Goal: Task Accomplishment & Management: Complete application form

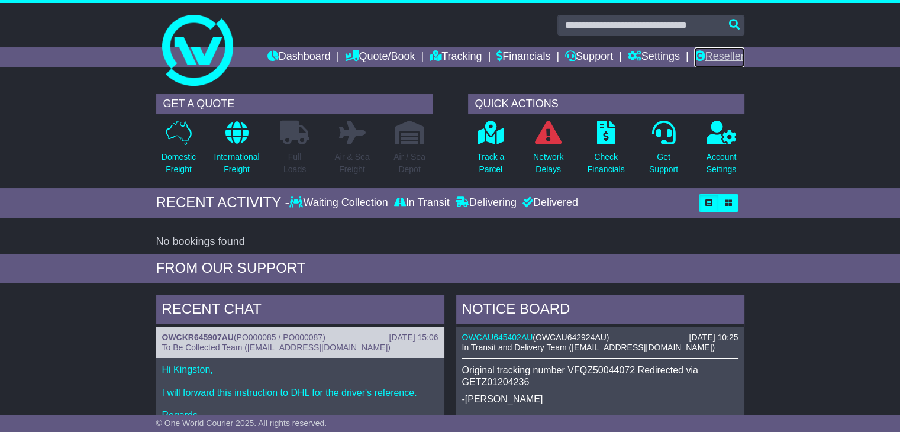
click at [713, 55] on link "Reseller" at bounding box center [719, 57] width 50 height 20
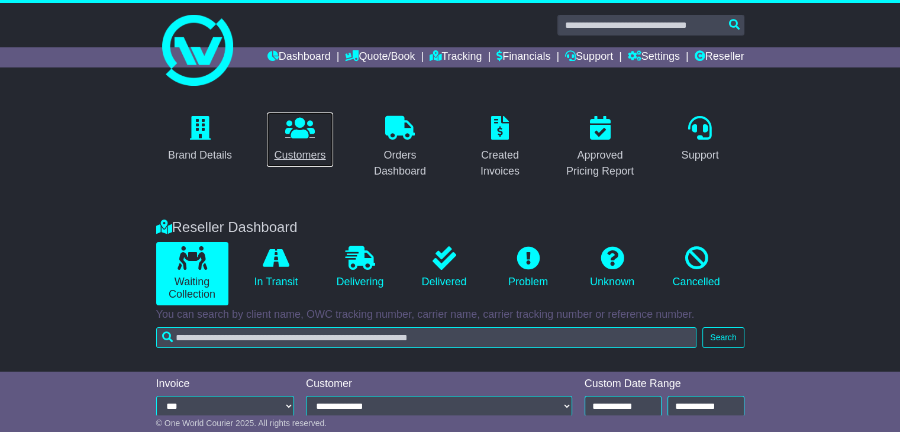
click at [298, 148] on div "Customers" at bounding box center [299, 155] width 51 height 16
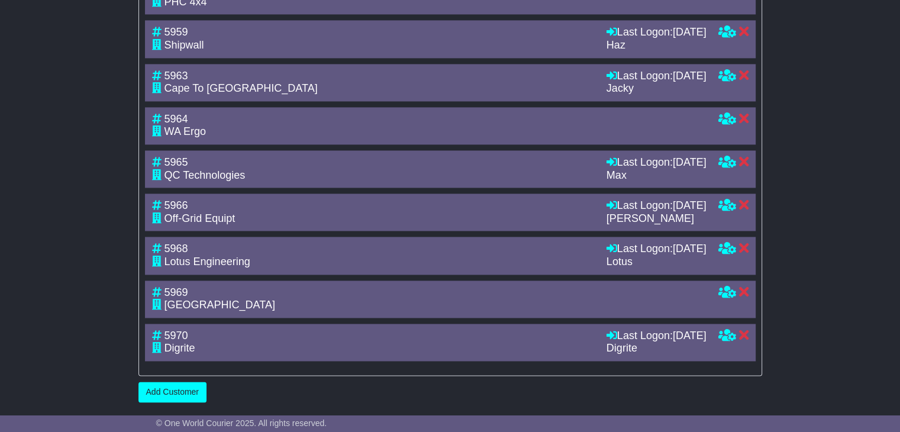
scroll to position [1938, 0]
click at [178, 396] on link "Add Customer" at bounding box center [172, 392] width 68 height 21
